Goal: Information Seeking & Learning: Learn about a topic

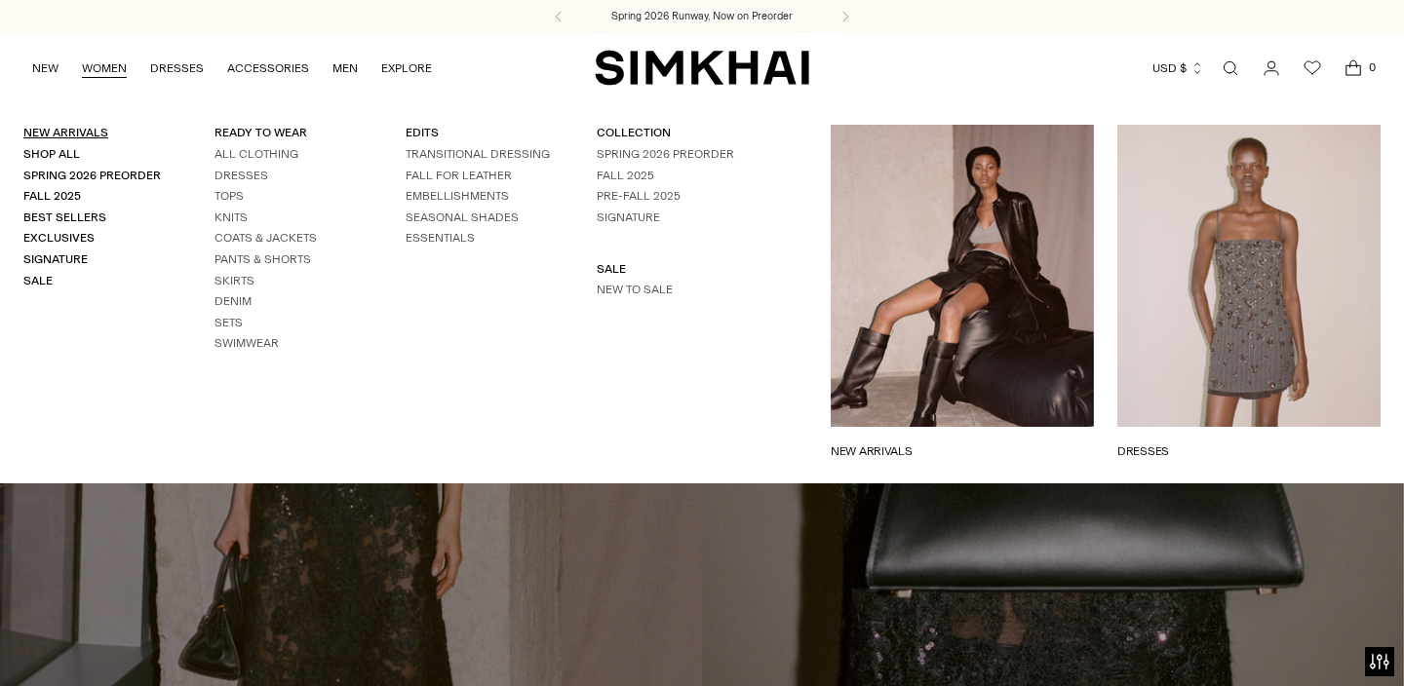
click at [77, 128] on link "New Arrivals" at bounding box center [65, 133] width 85 height 14
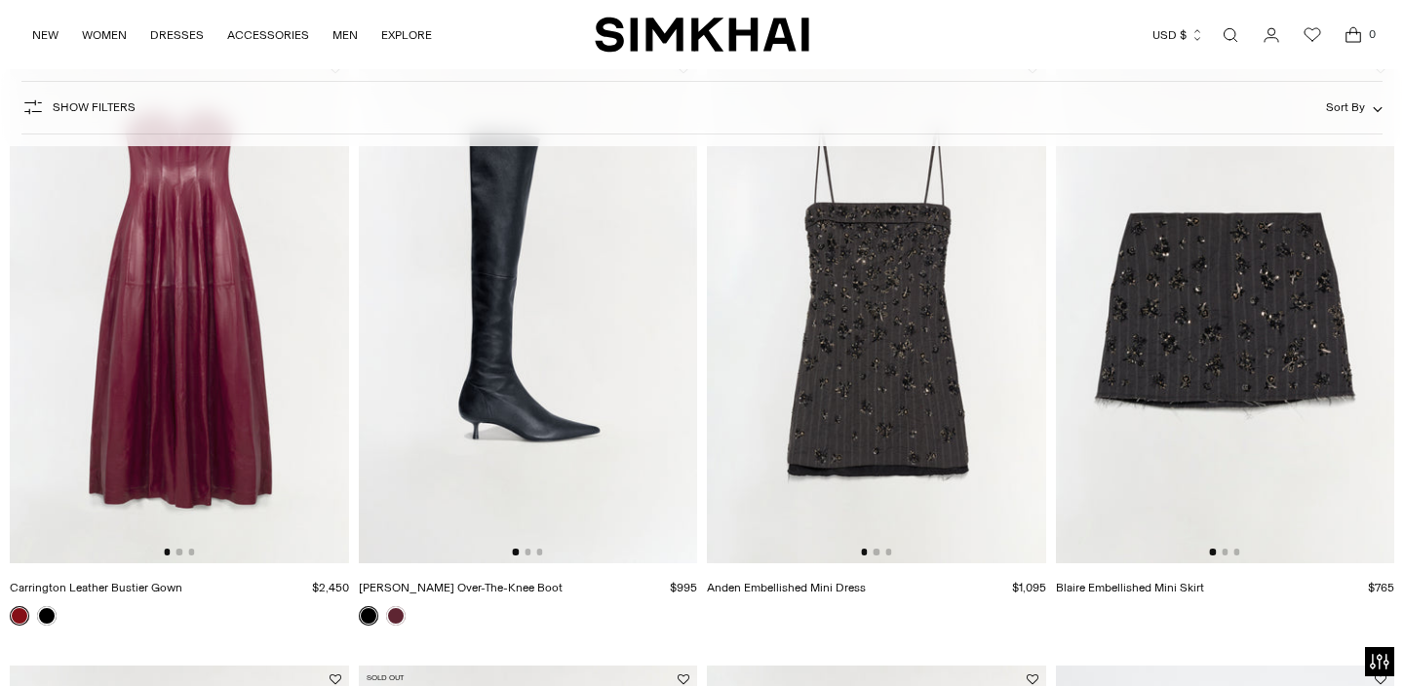
scroll to position [1490, 0]
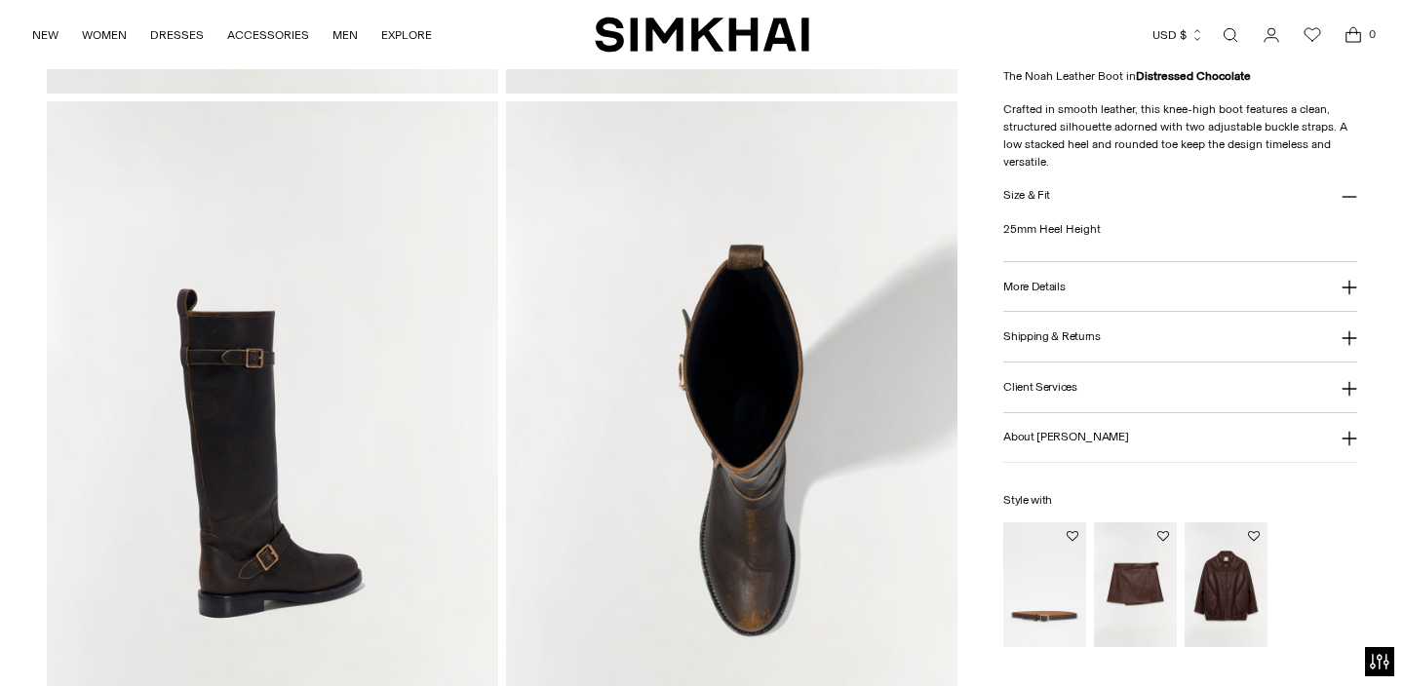
scroll to position [1373, 0]
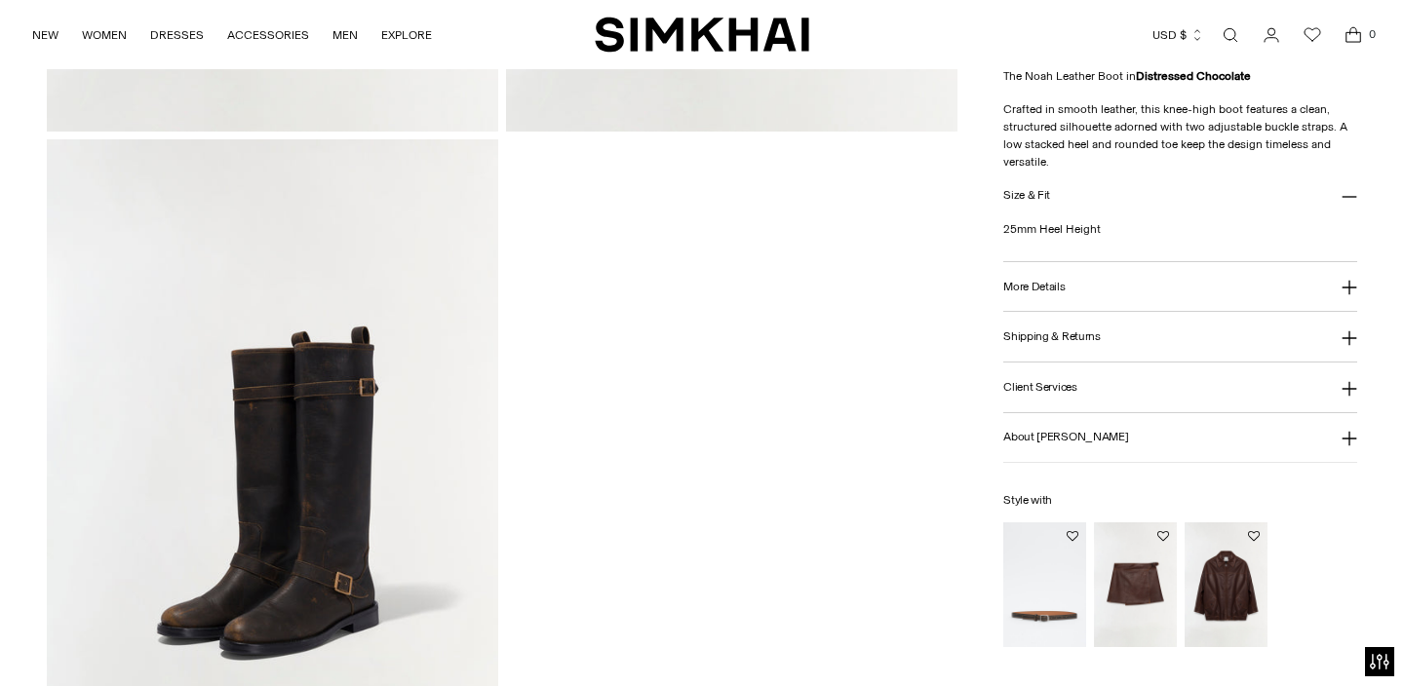
click at [1054, 286] on h3 "More Details" at bounding box center [1033, 286] width 61 height 13
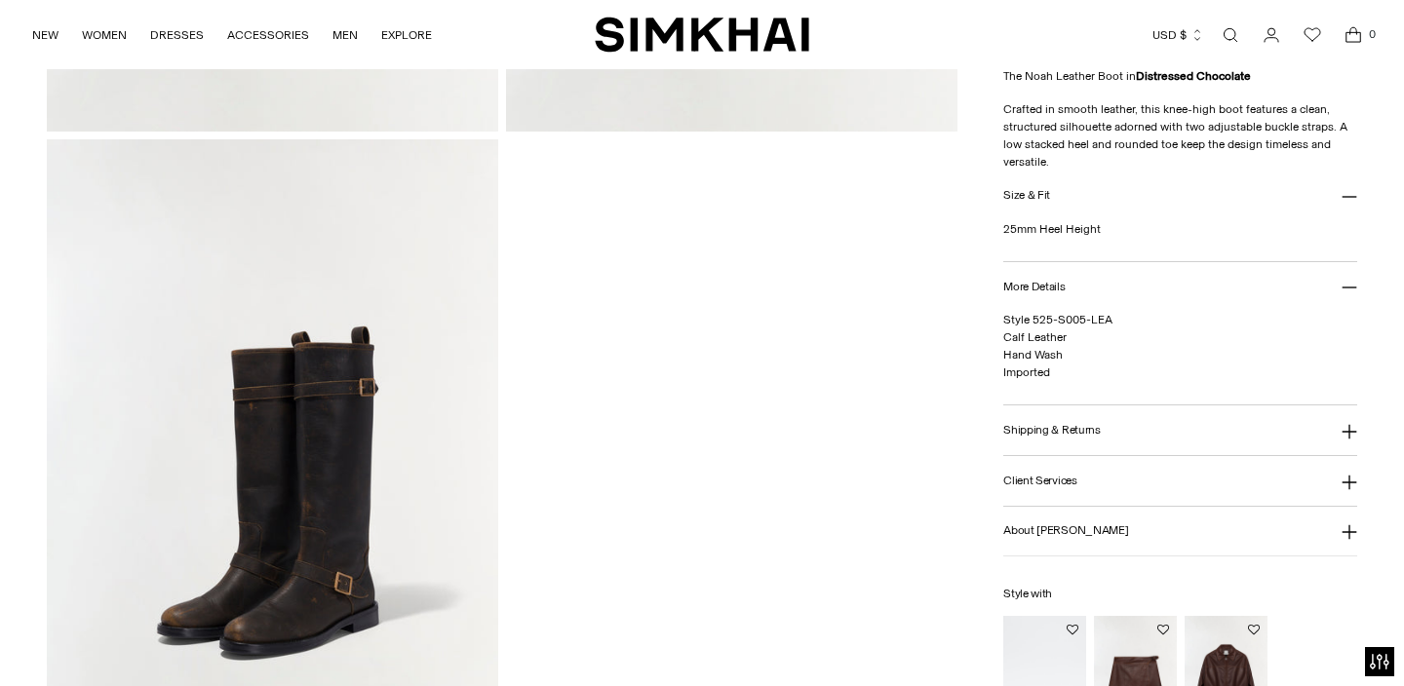
click at [1054, 286] on h3 "More Details" at bounding box center [1033, 286] width 61 height 13
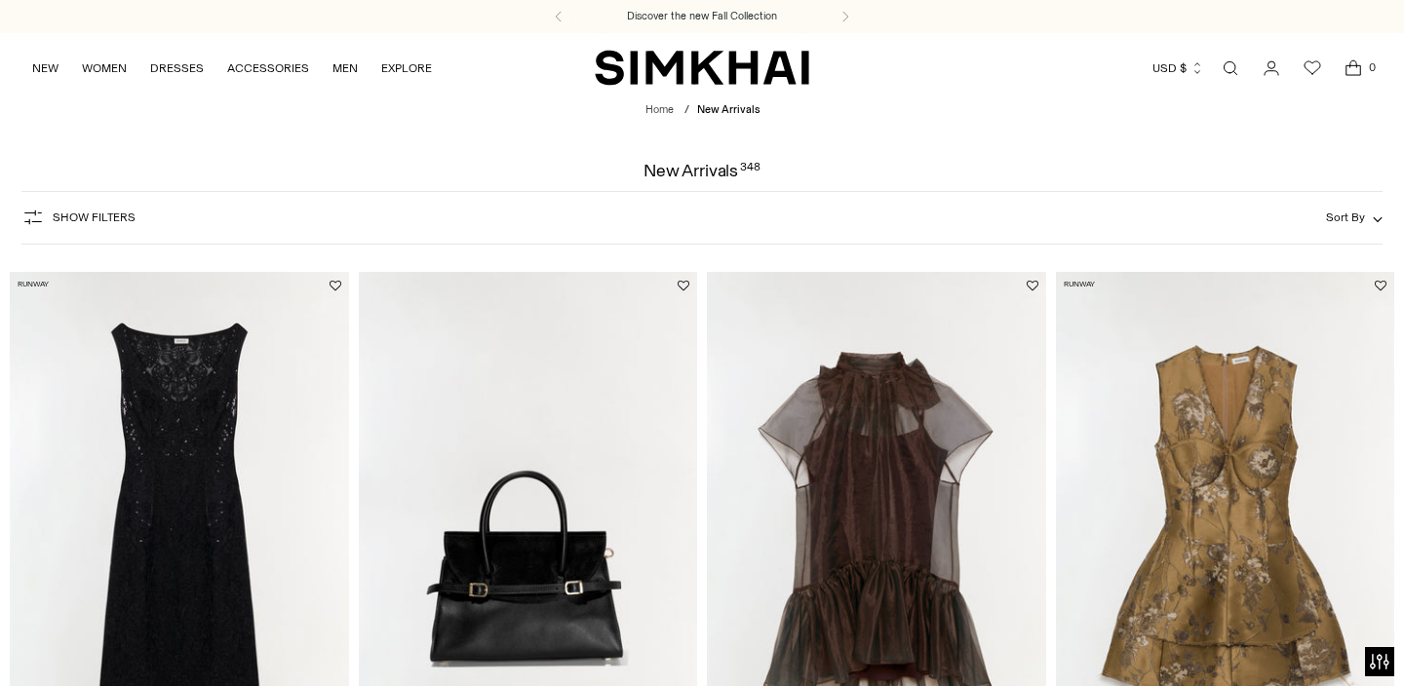
scroll to position [3624, 0]
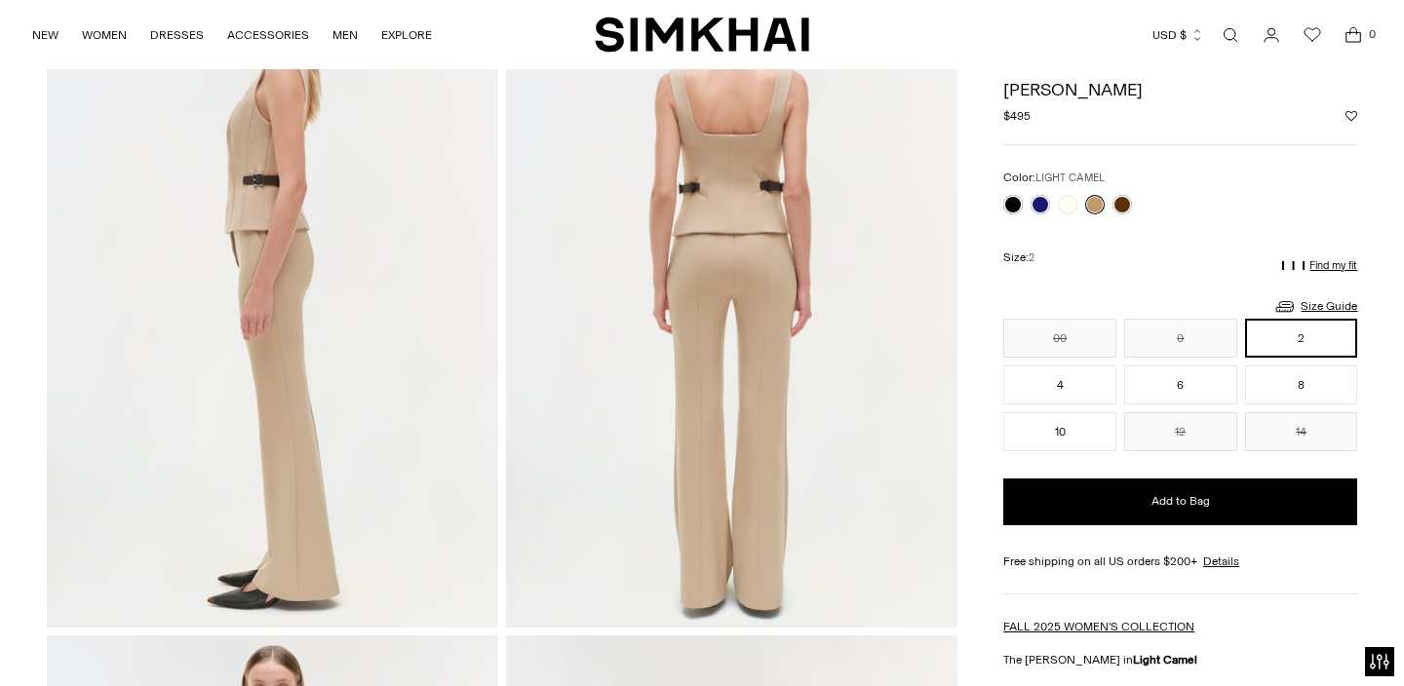
scroll to position [847, 0]
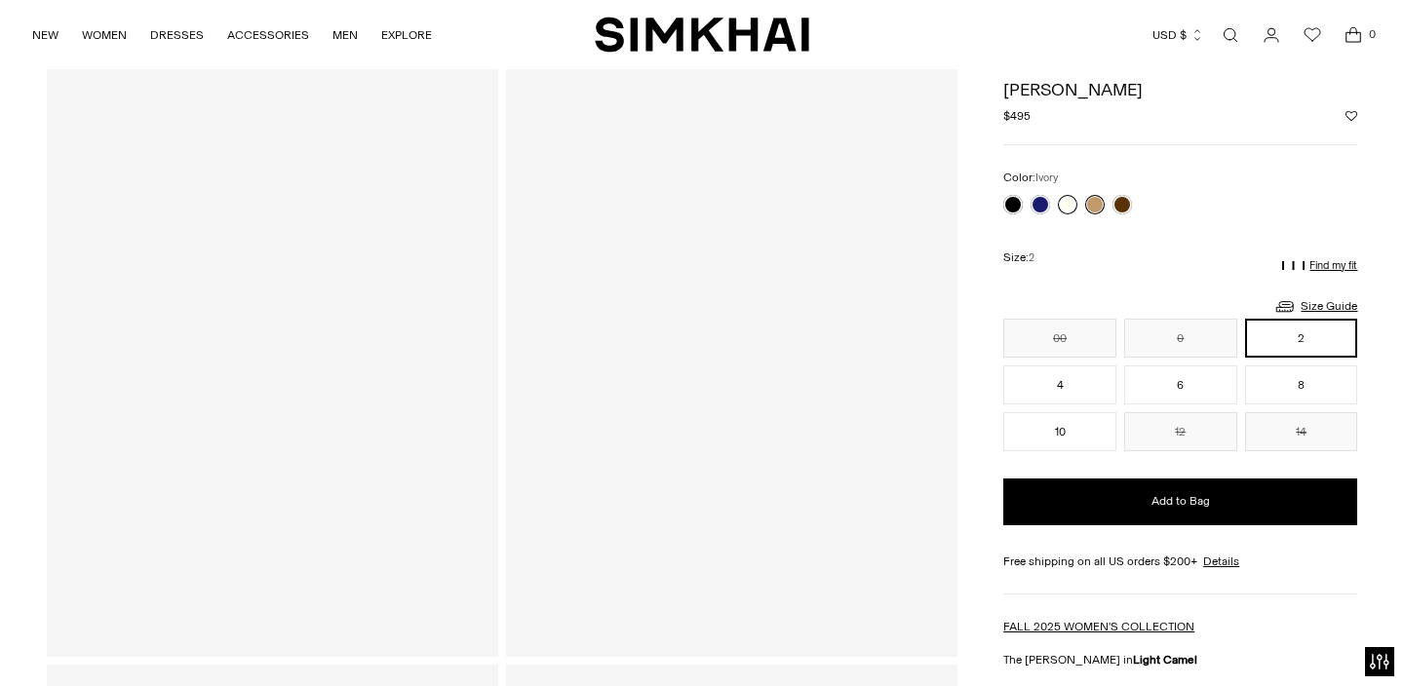
click at [1067, 207] on link at bounding box center [1067, 204] width 19 height 19
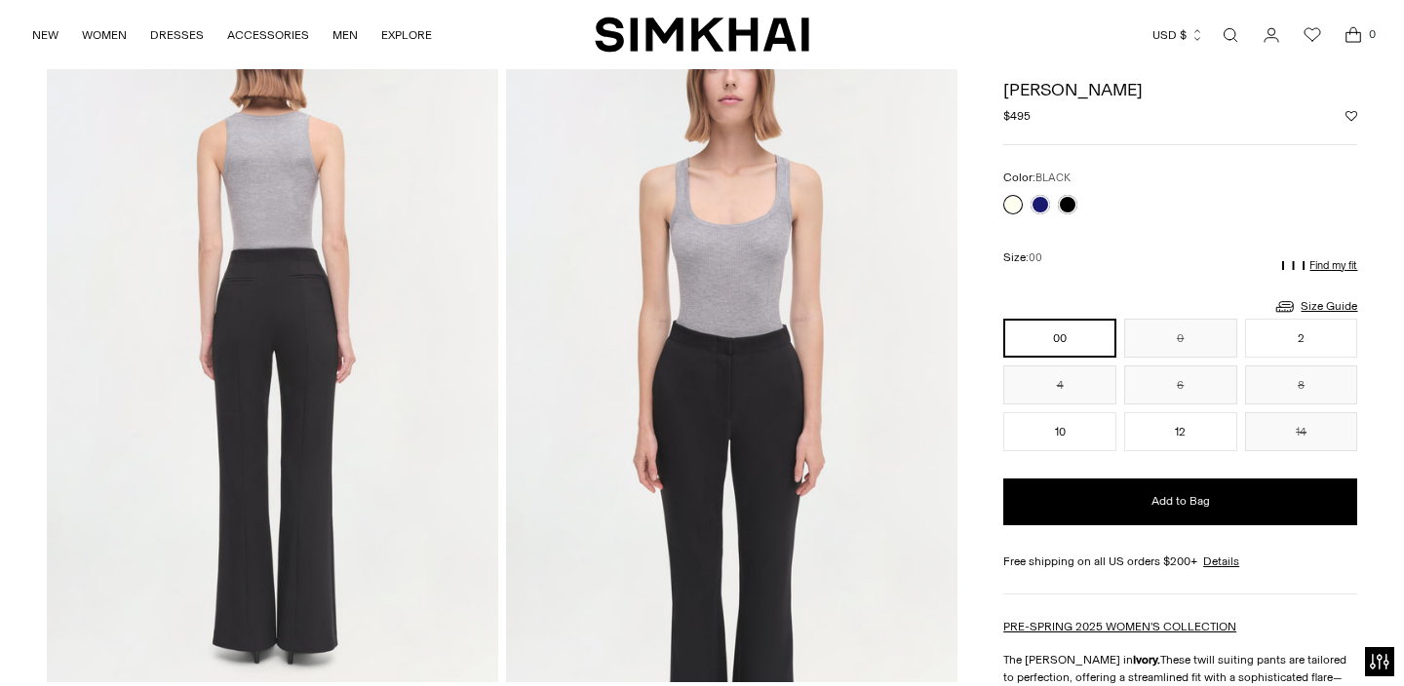
scroll to position [819, 0]
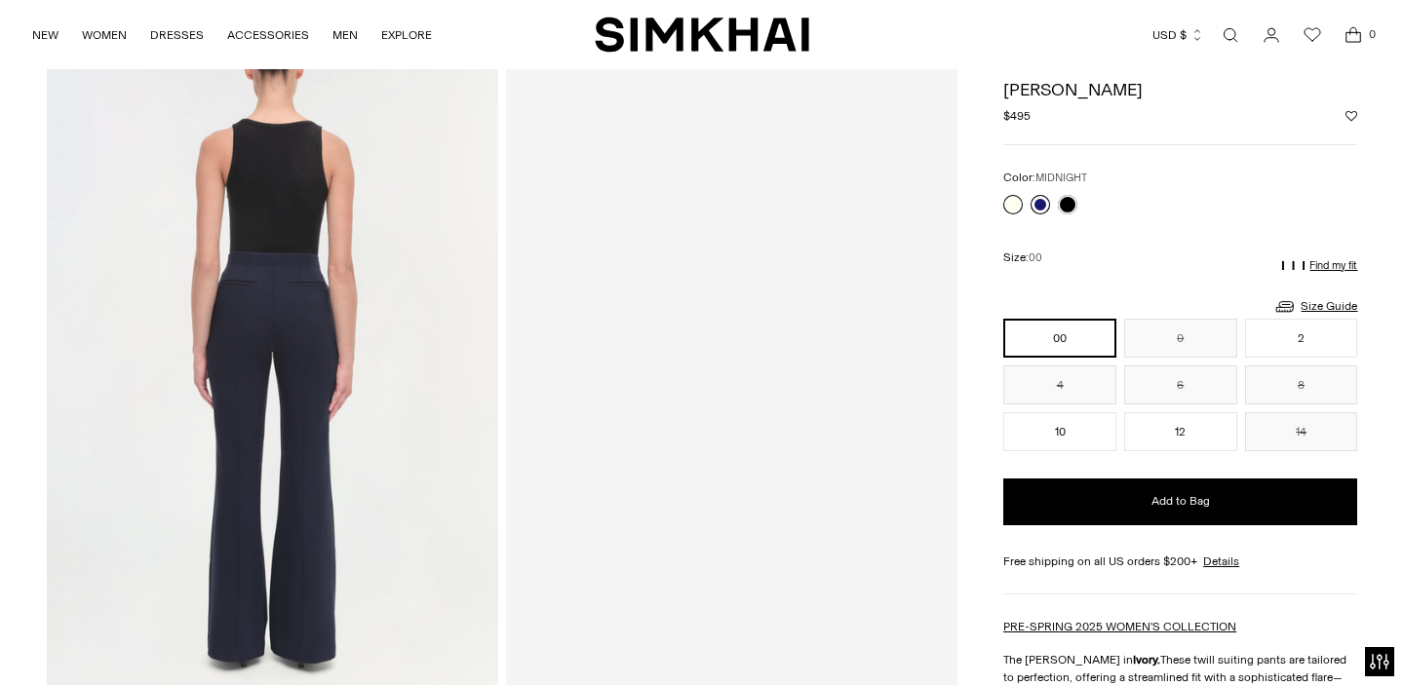
click at [1038, 204] on link at bounding box center [1039, 204] width 19 height 19
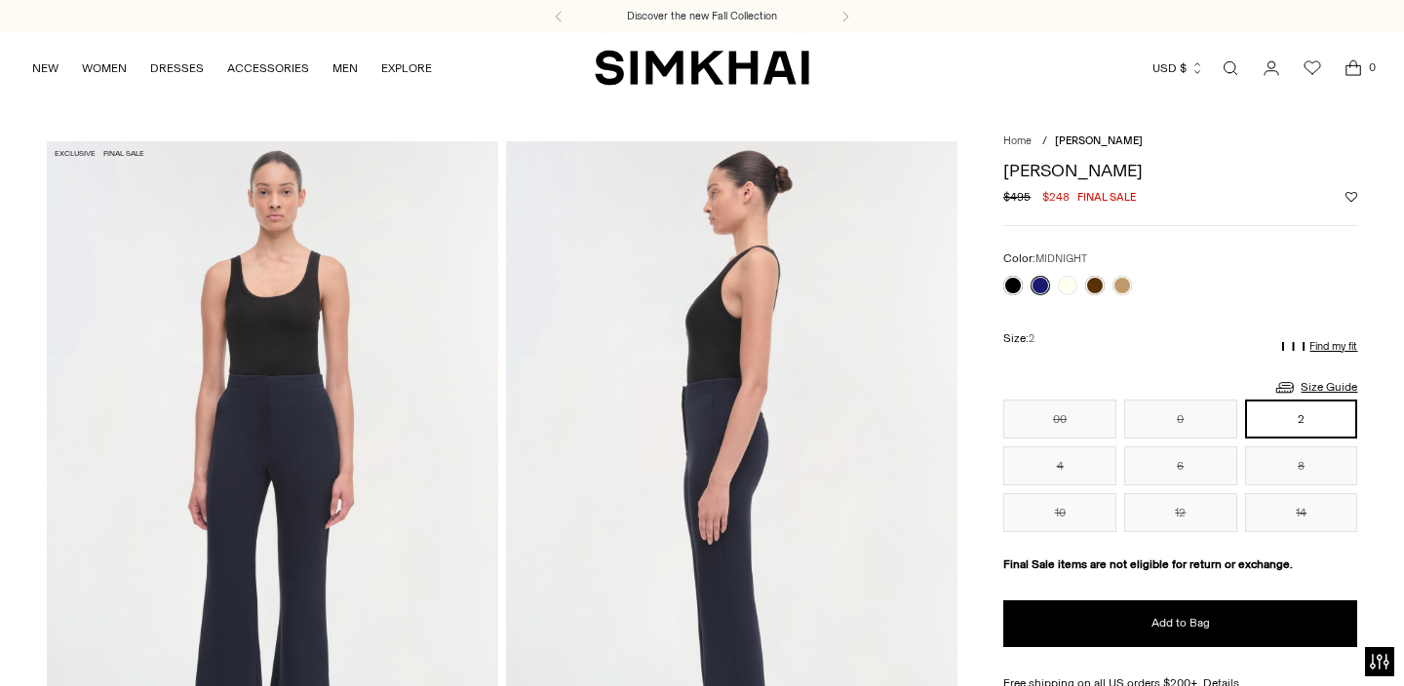
click at [1199, 303] on div "Color: MIDNIGHT Color: MIDNIGHT ******** Size: 2" at bounding box center [1180, 391] width 354 height 283
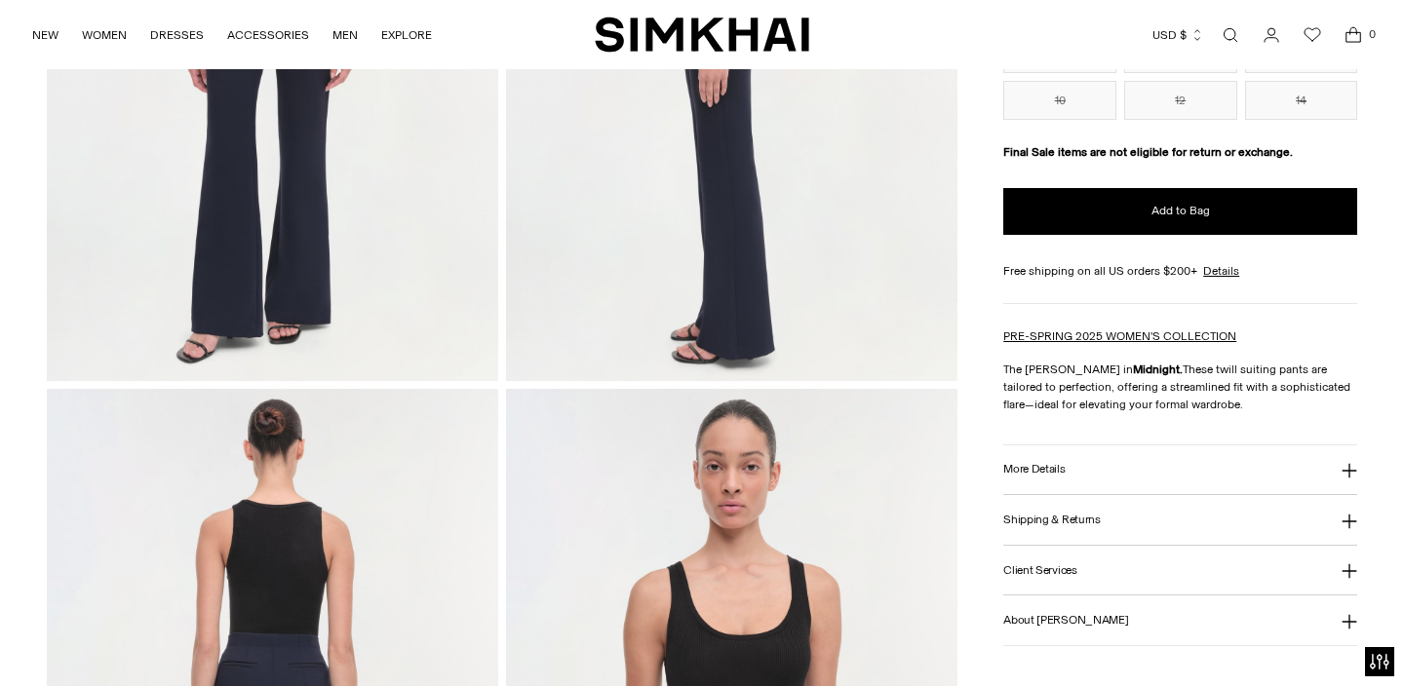
scroll to position [468, 0]
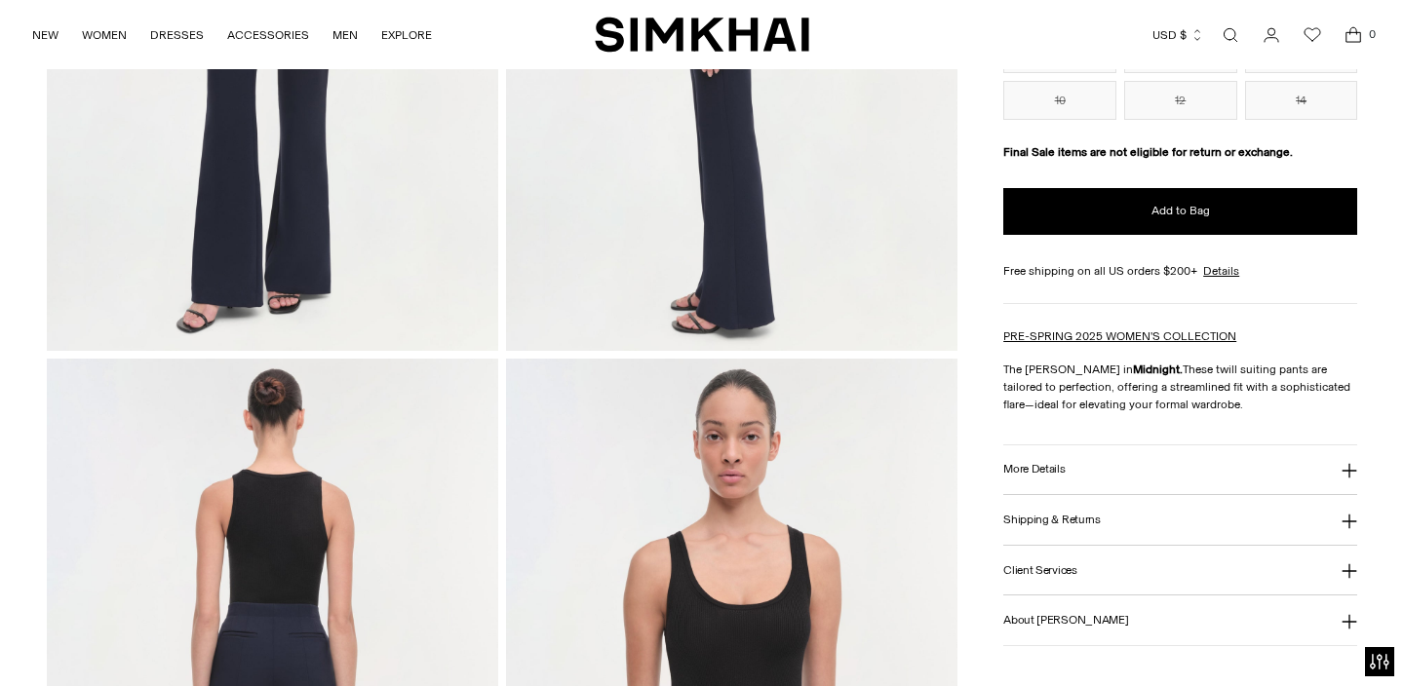
click at [1047, 473] on h3 "More Details" at bounding box center [1033, 469] width 61 height 13
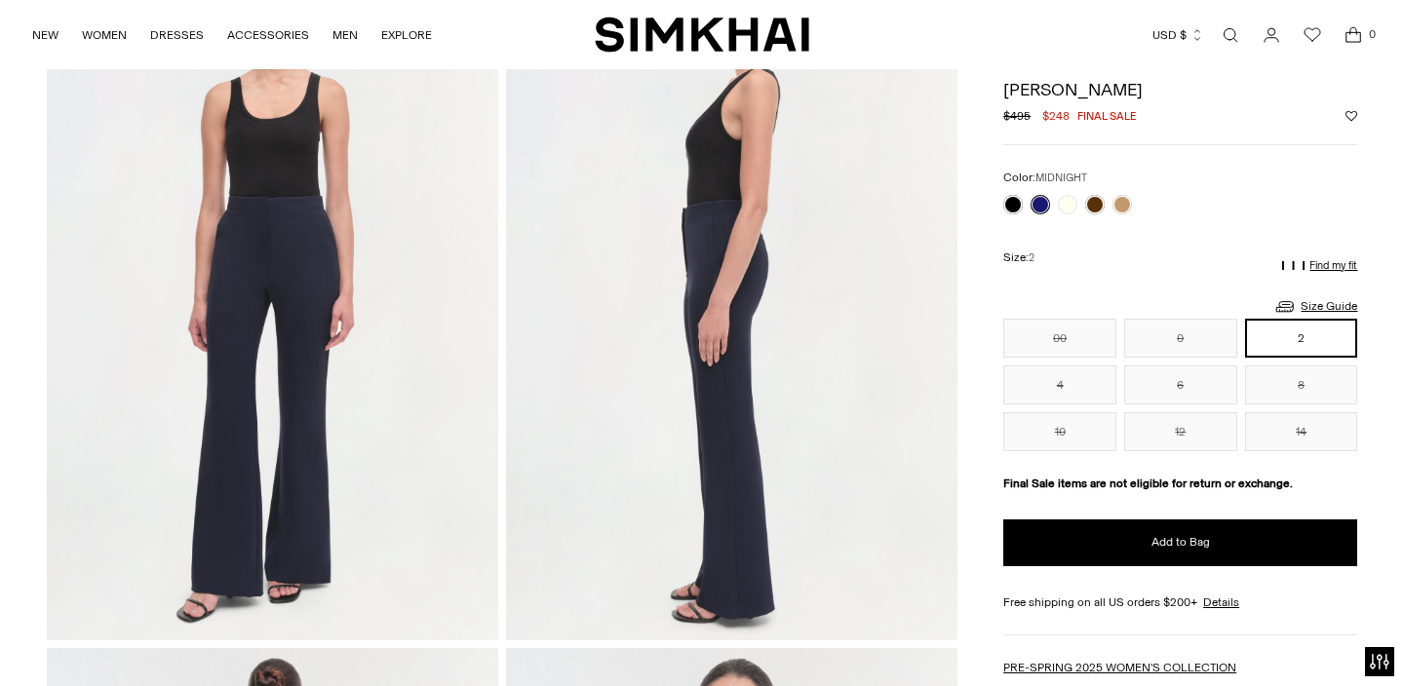
scroll to position [156, 0]
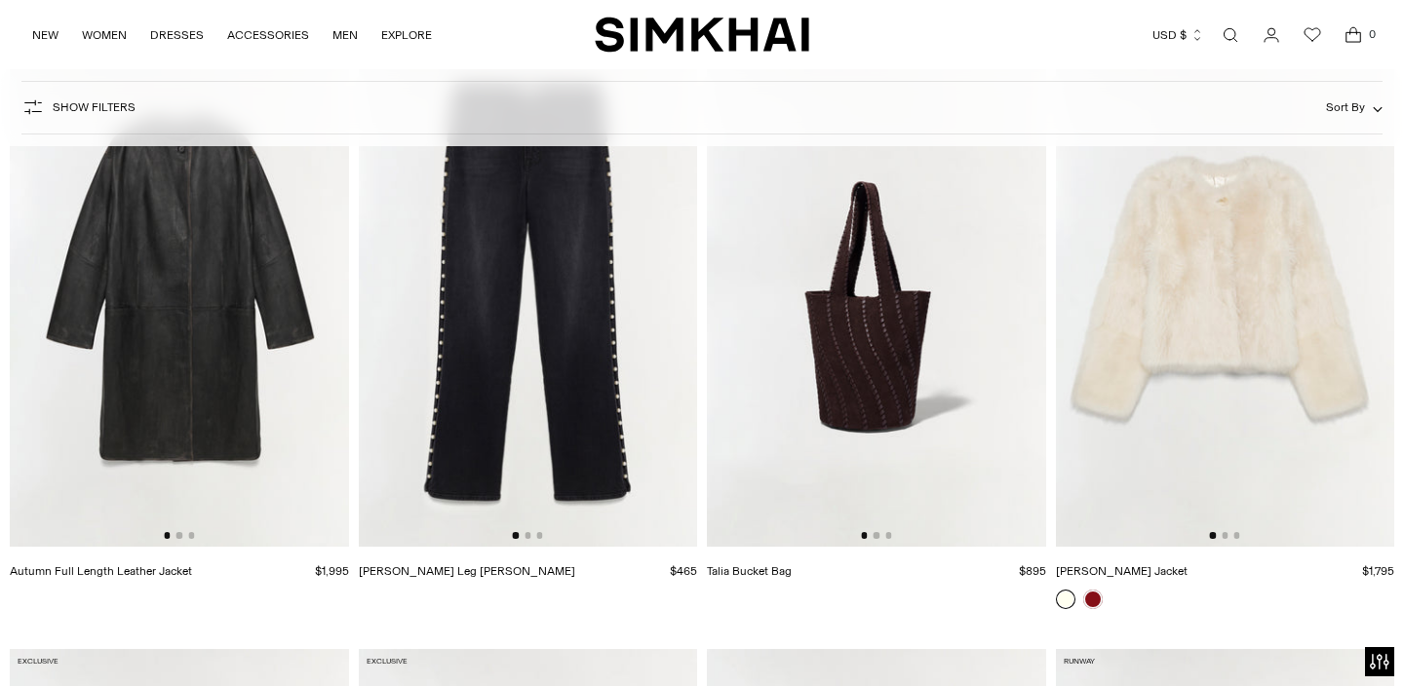
scroll to position [4489, 0]
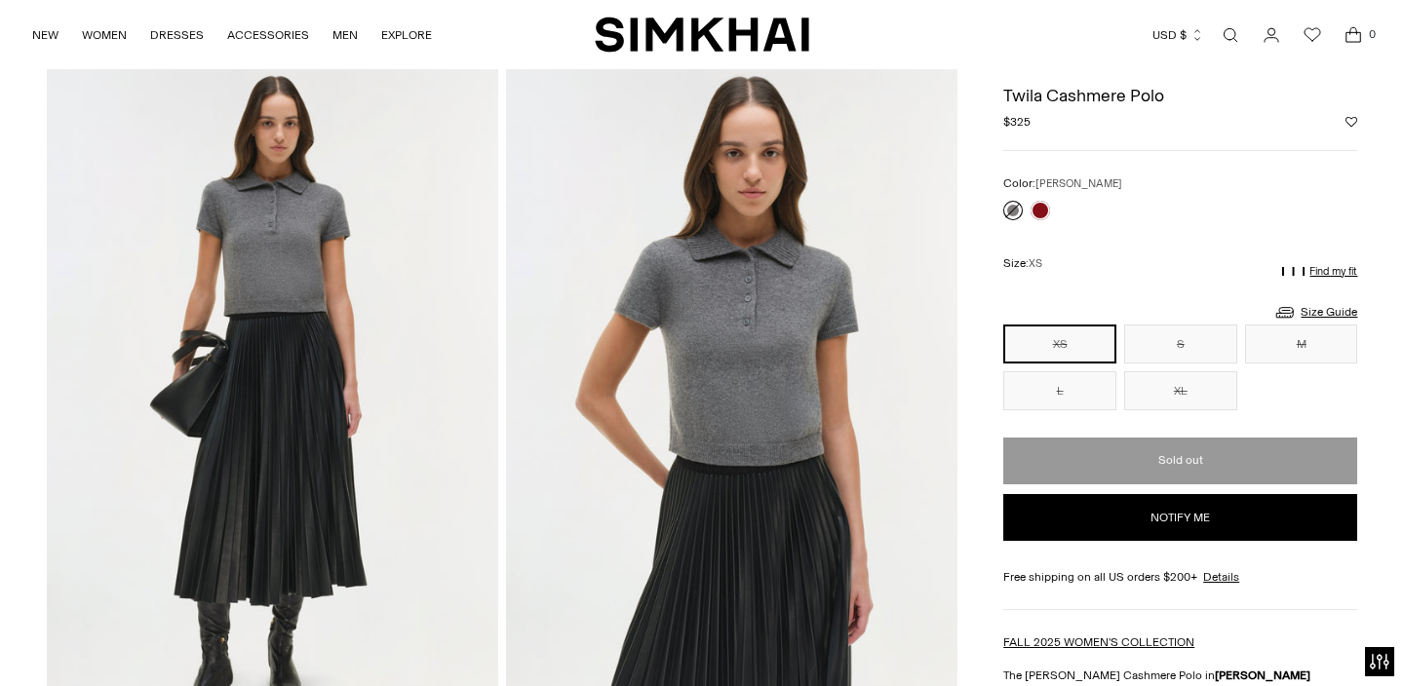
scroll to position [78, 0]
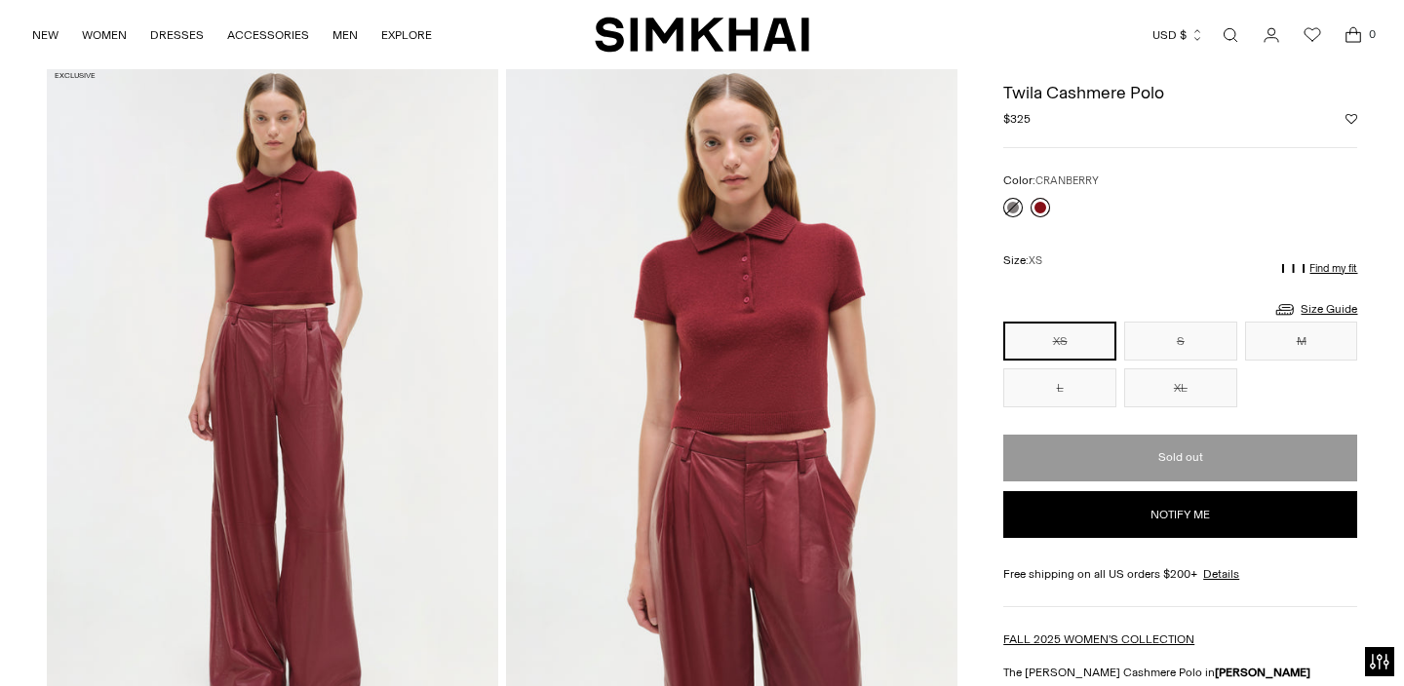
click at [1044, 210] on link at bounding box center [1039, 207] width 19 height 19
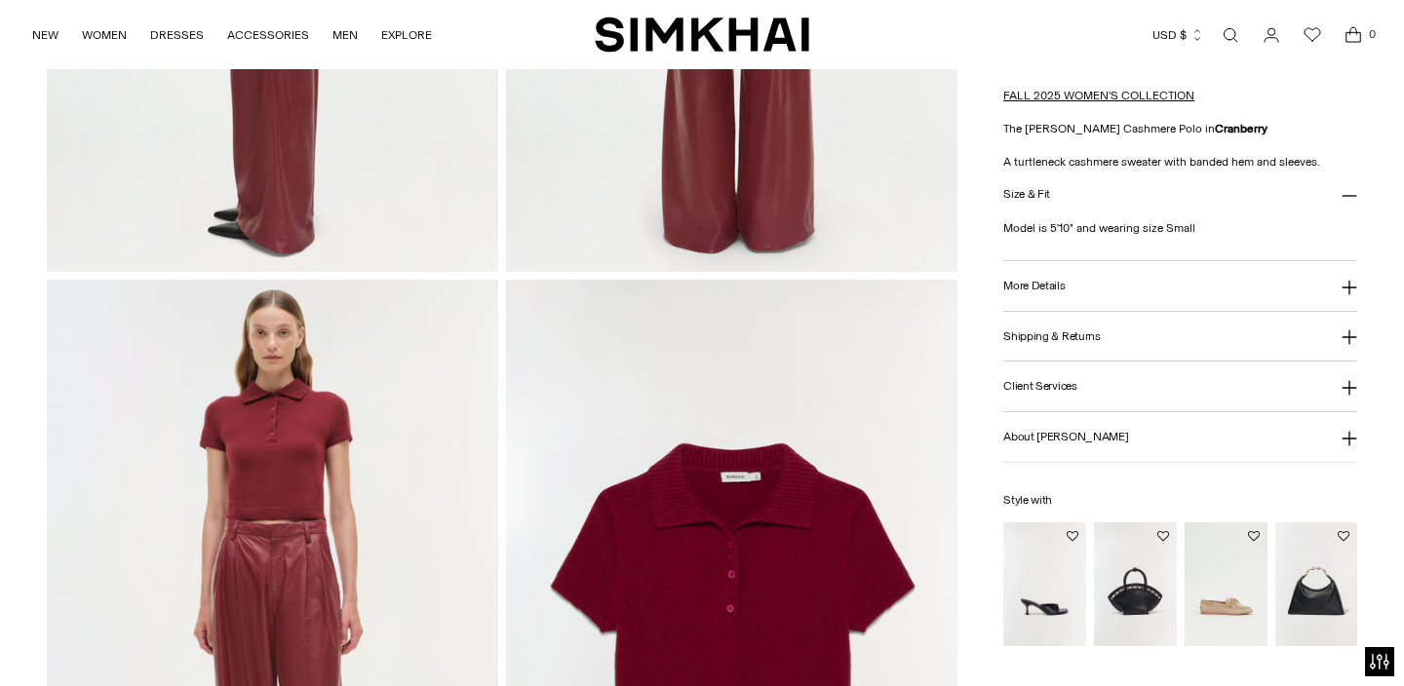
scroll to position [1295, 0]
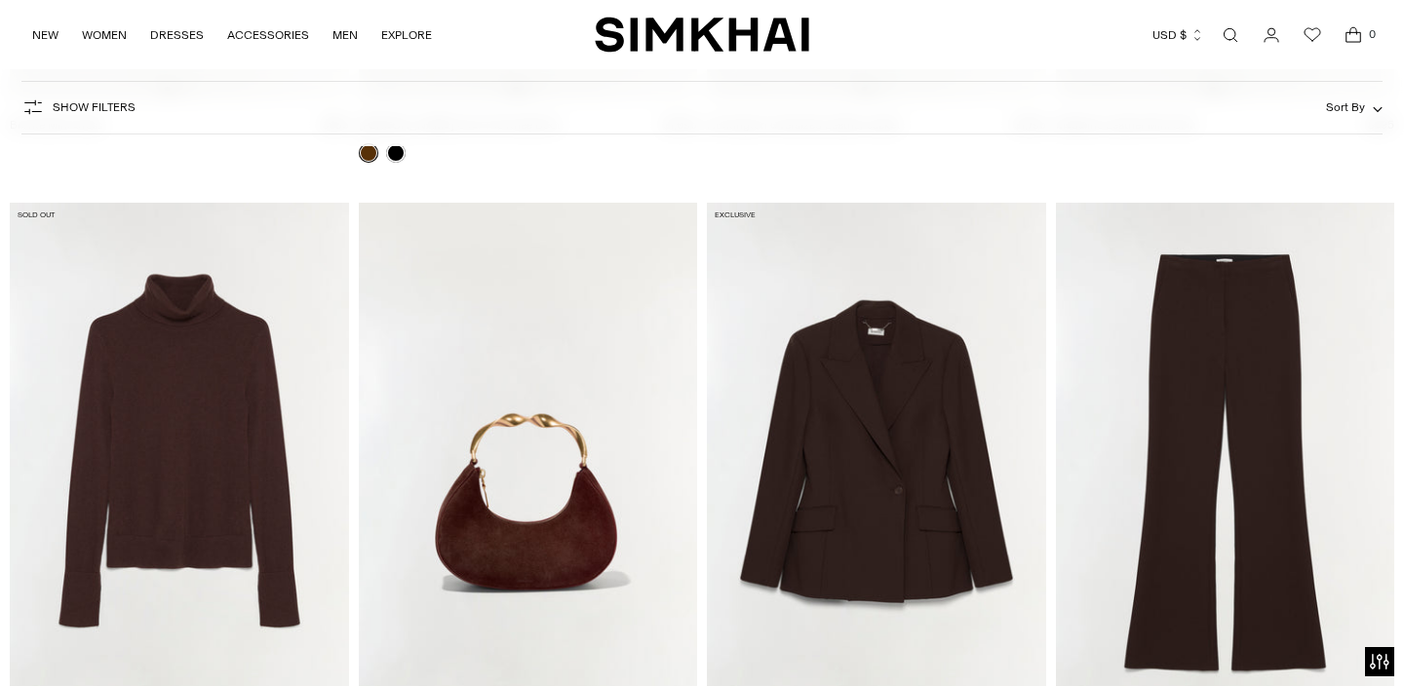
scroll to position [6213, 0]
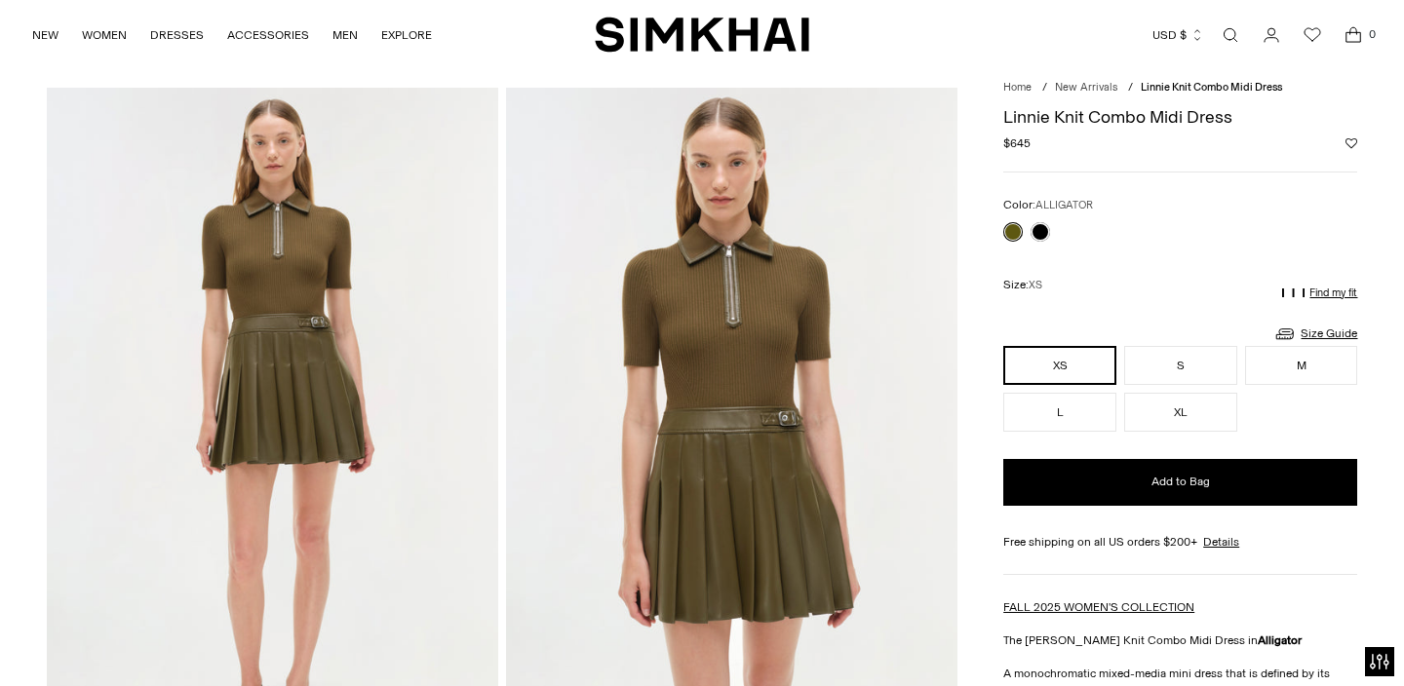
scroll to position [39, 0]
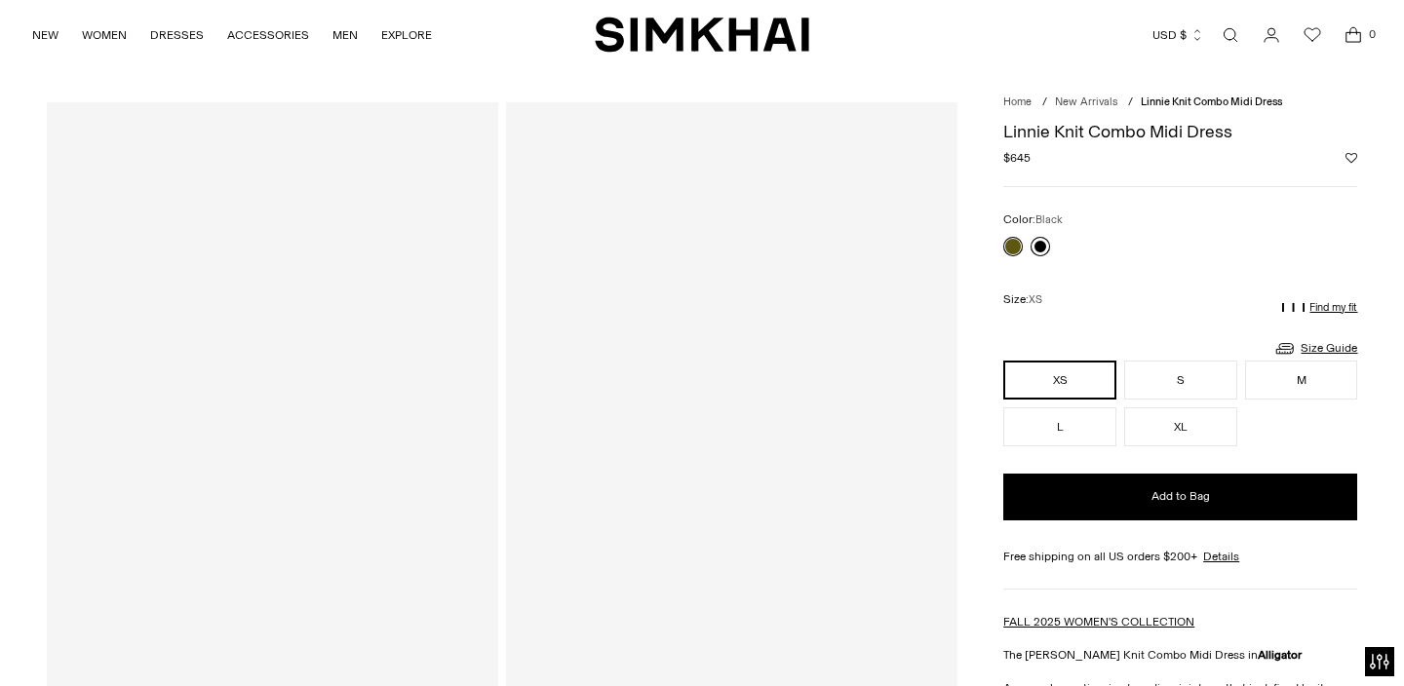
click at [1039, 252] on link at bounding box center [1039, 246] width 19 height 19
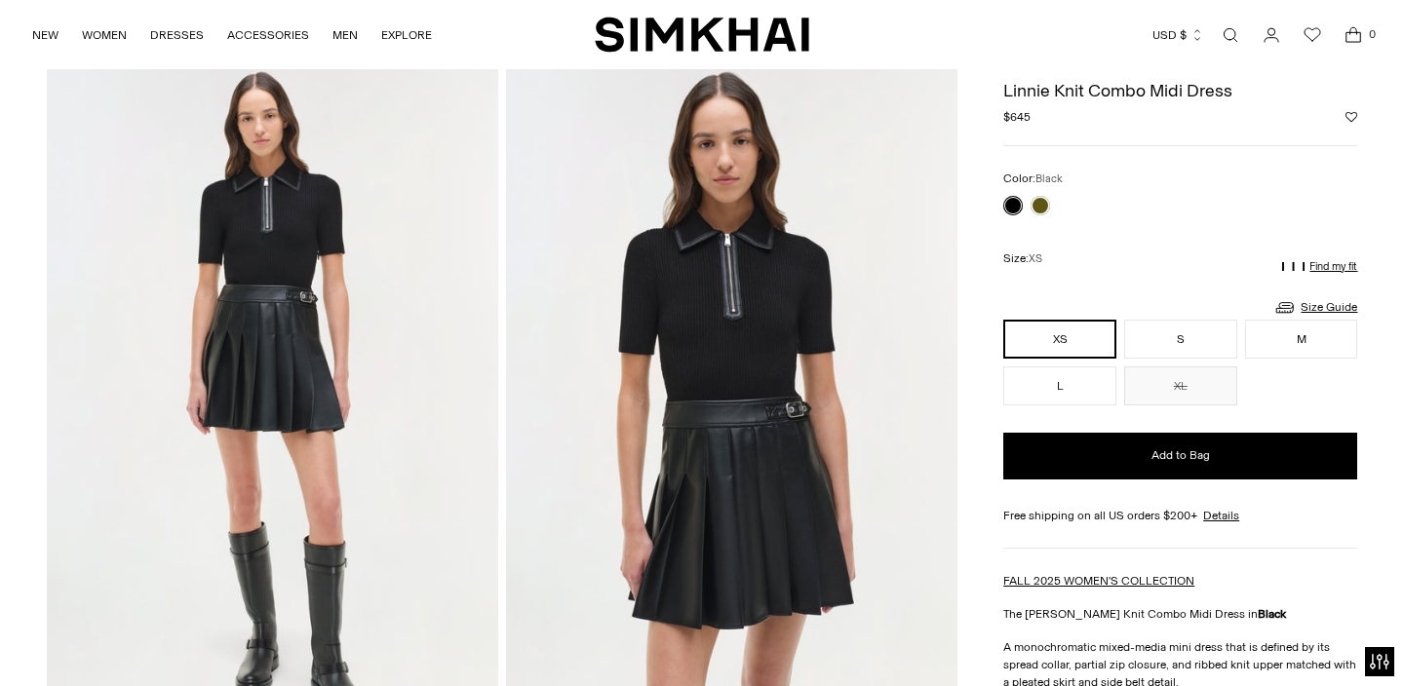
scroll to position [78, 0]
